Goal: Task Accomplishment & Management: Manage account settings

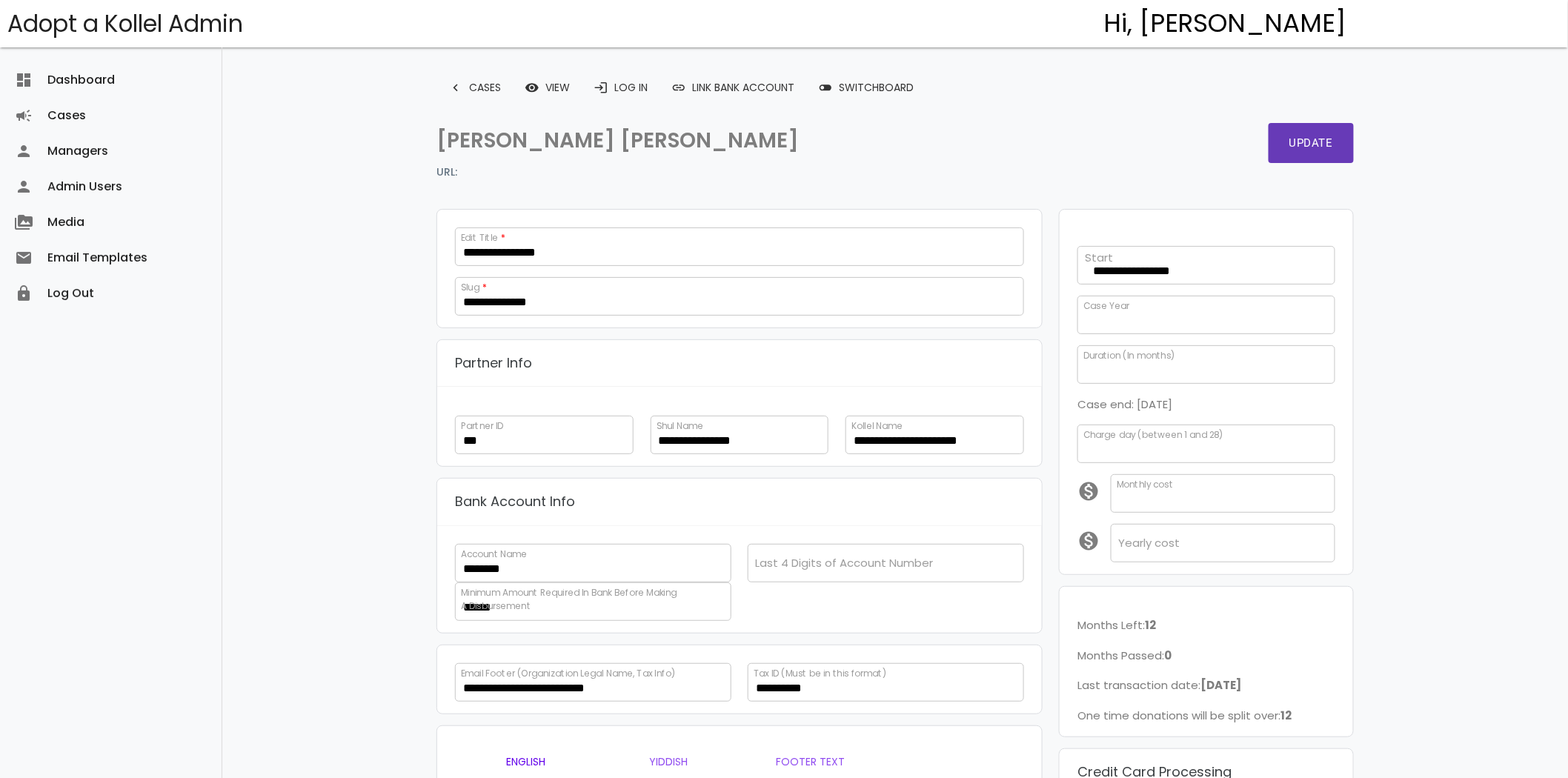
scroll to position [420, 0]
